Goal: Find specific page/section: Find specific page/section

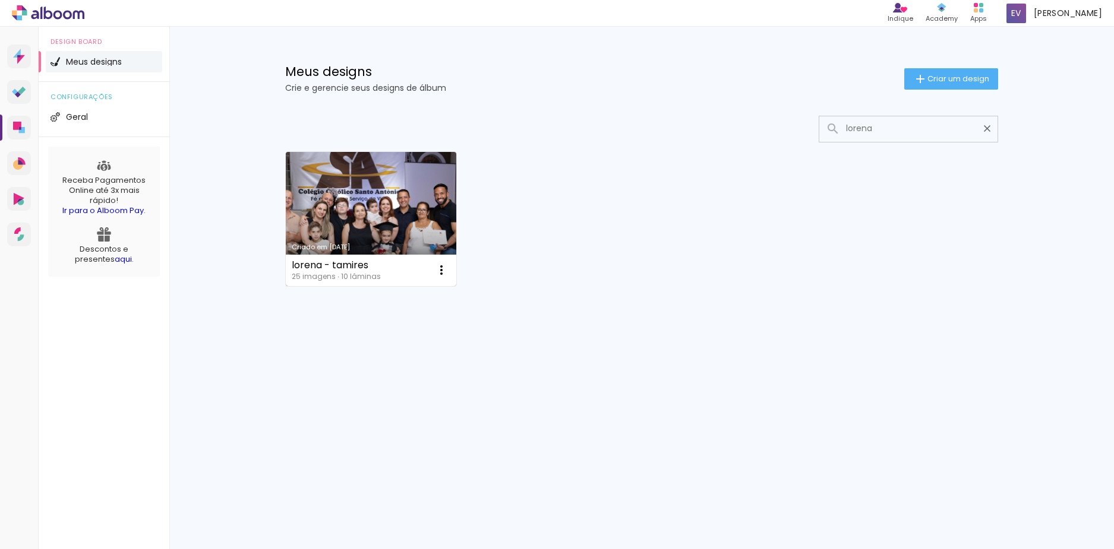
type input "lorena"
type paper-input "lorena"
click at [392, 202] on link "Criado em [DATE]" at bounding box center [371, 219] width 170 height 134
